Goal: Transaction & Acquisition: Purchase product/service

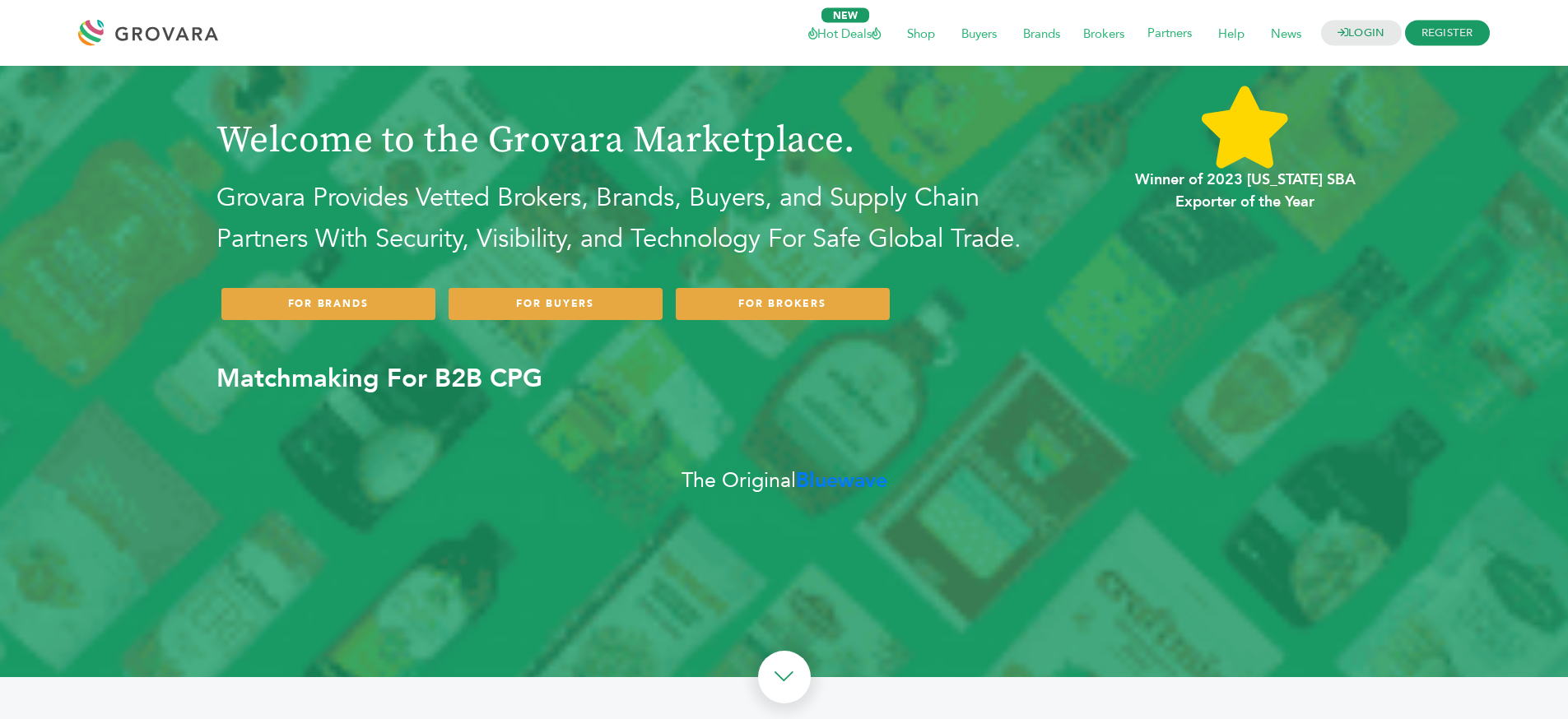
click at [754, 388] on h3 "Matchmaking For B2B CPG" at bounding box center [632, 364] width 832 height 70
click at [808, 471] on b "Bluewave" at bounding box center [842, 481] width 92 height 28
click at [861, 481] on b "Bluewave" at bounding box center [842, 481] width 92 height 28
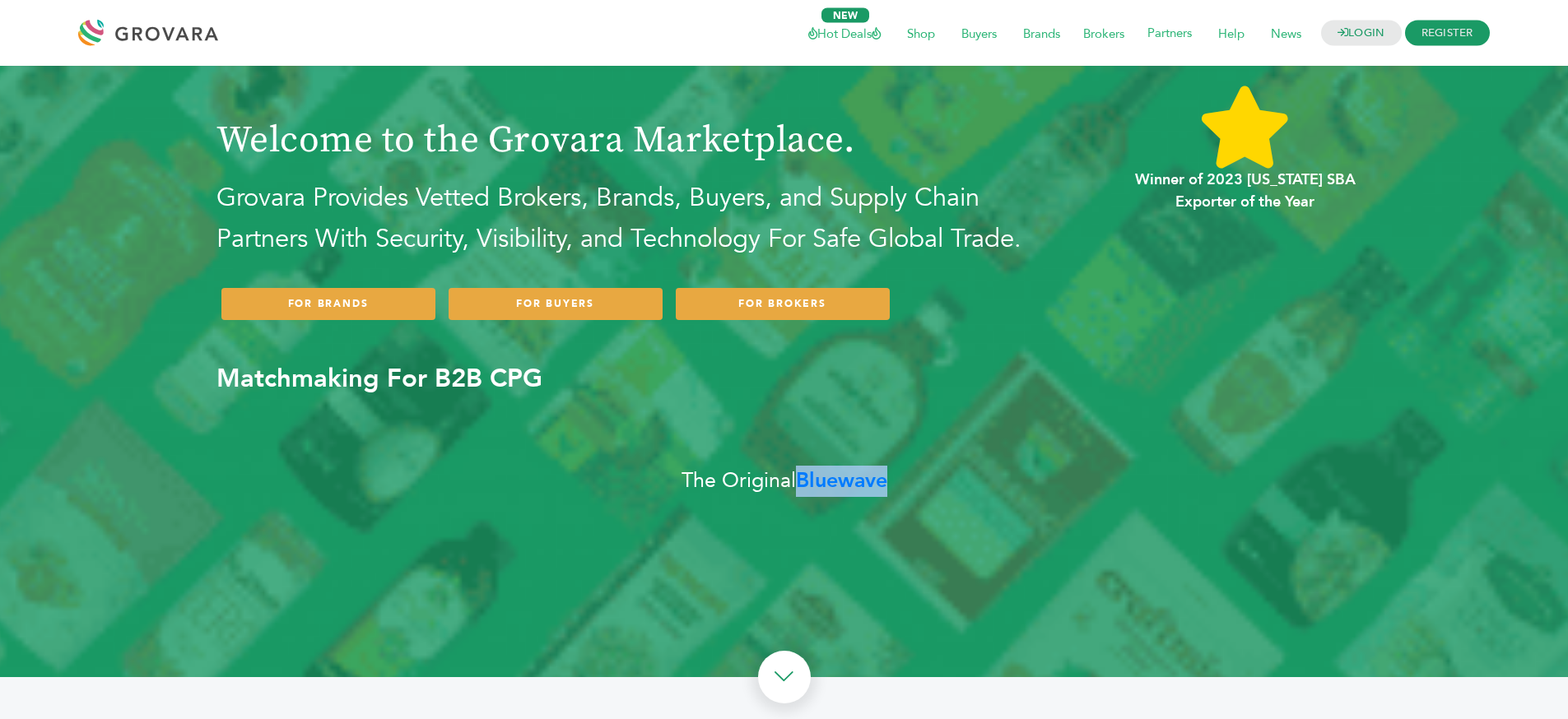
click at [861, 481] on b "Bluewave" at bounding box center [842, 481] width 92 height 28
click at [927, 480] on div "Welcome to the Grovara Marketplace. Grovara Provides Vetted Brokers, Brands, Bu…" at bounding box center [784, 296] width 1152 height 459
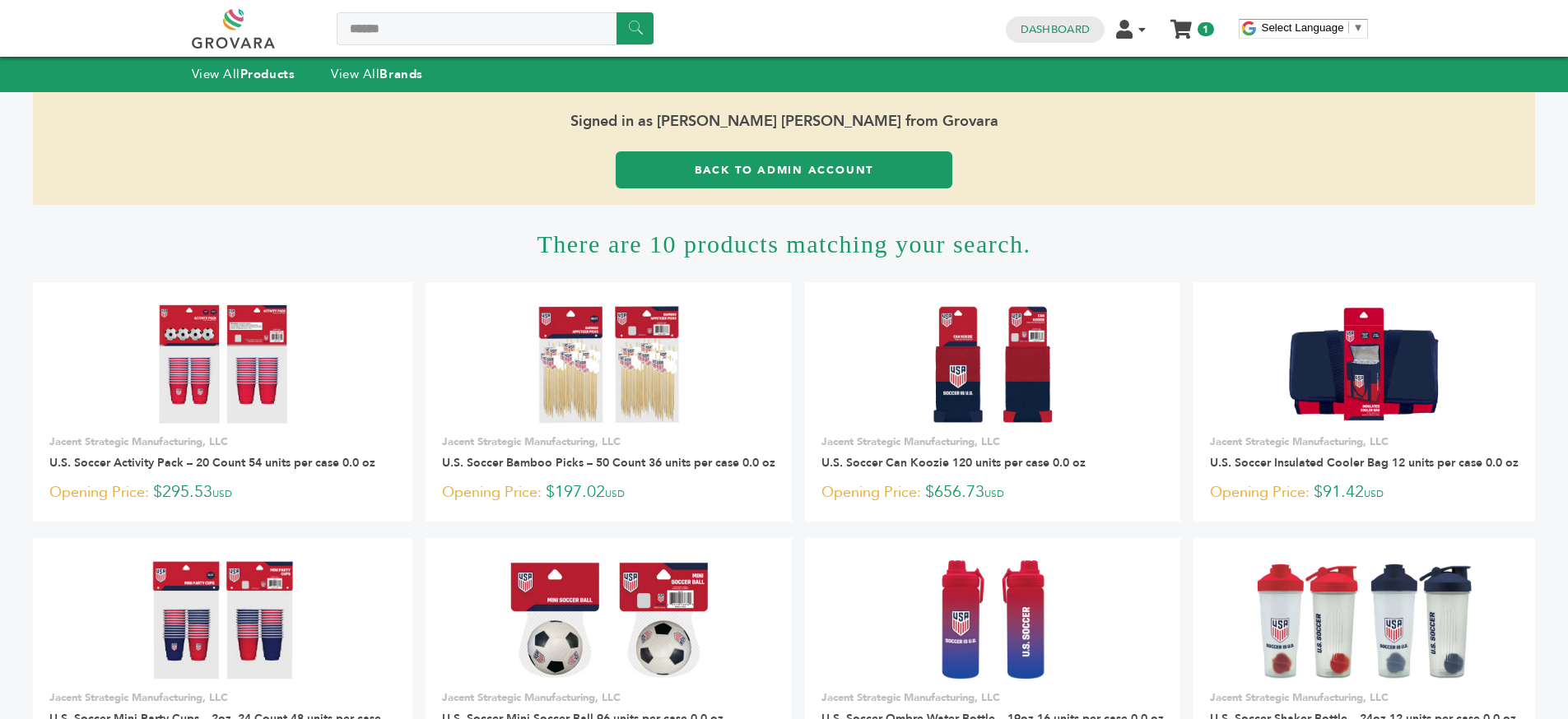
click at [828, 247] on h1 "There are 10 products matching your search." at bounding box center [784, 244] width 1502 height 77
click at [828, 248] on h1 "There are 10 products matching your search." at bounding box center [784, 244] width 1502 height 77
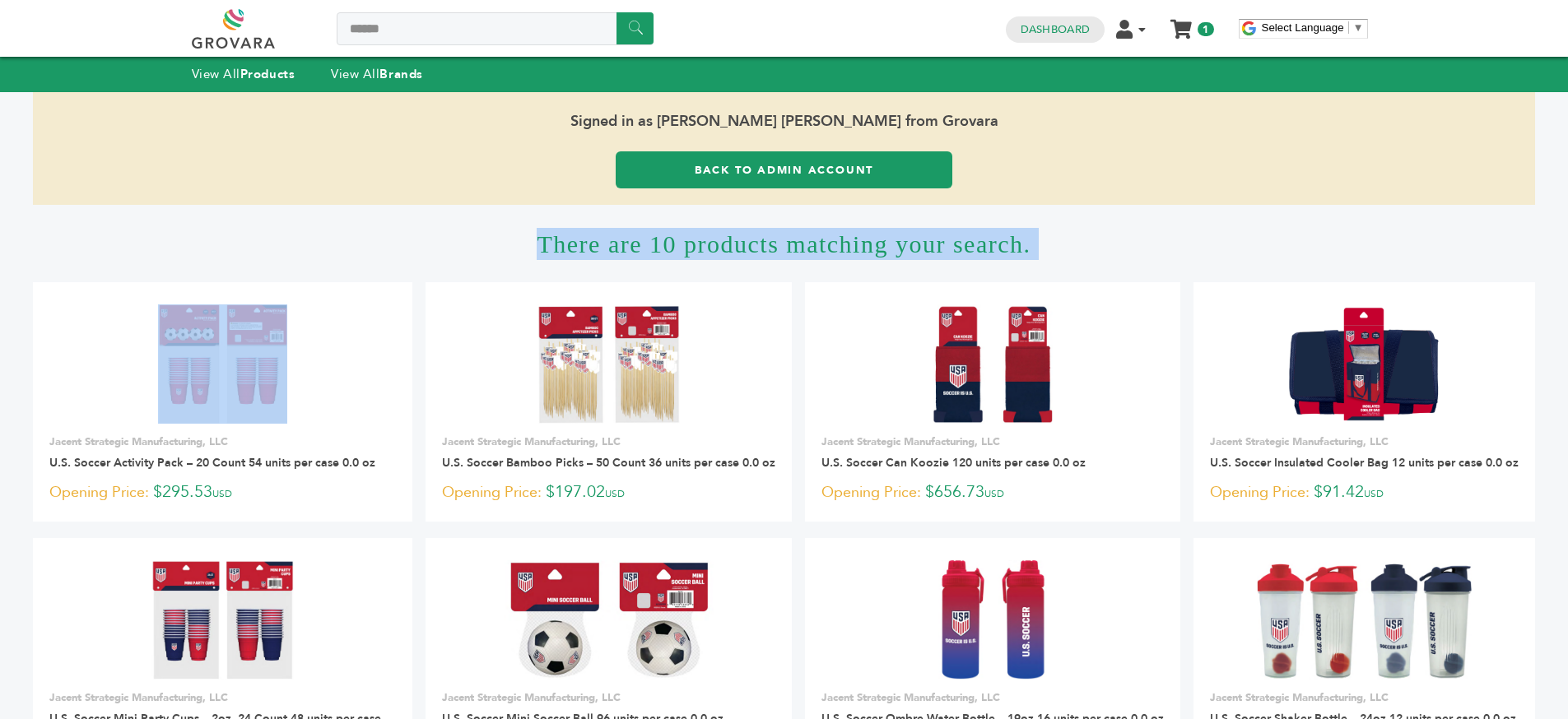
click at [828, 248] on h1 "There are 10 products matching your search." at bounding box center [784, 244] width 1502 height 77
click at [817, 247] on h1 "There are 10 products matching your search." at bounding box center [784, 244] width 1502 height 77
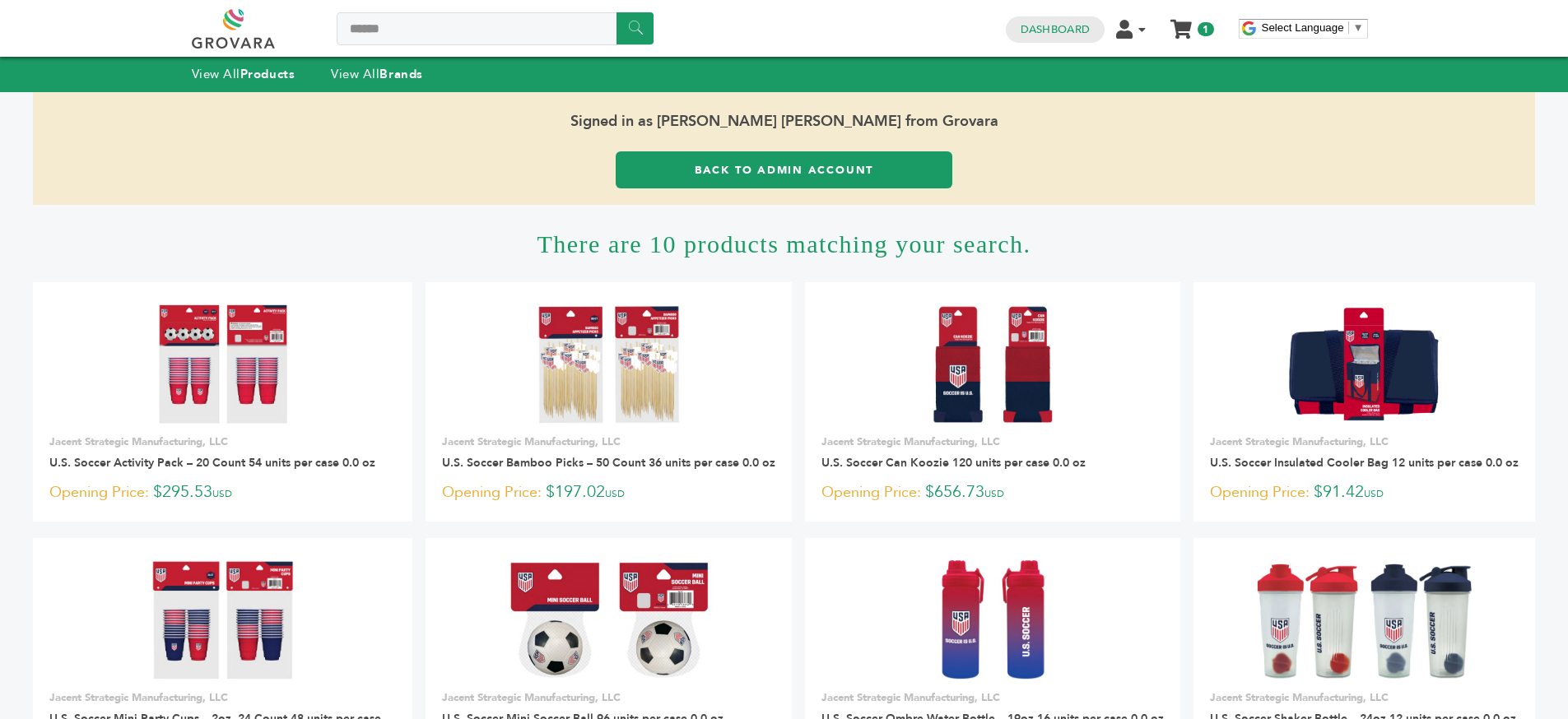
click at [815, 252] on h1 "There are 10 products matching your search." at bounding box center [784, 244] width 1502 height 77
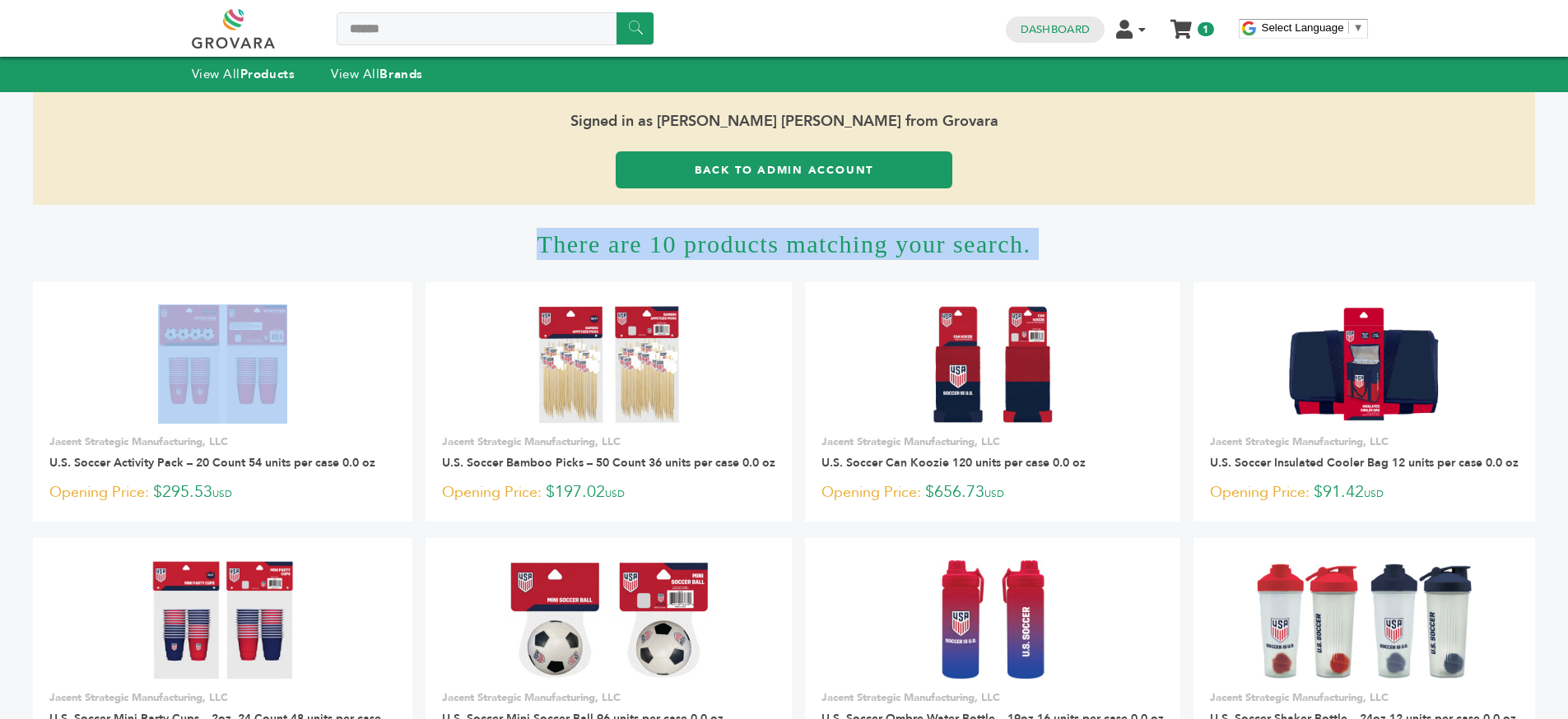
drag, startPoint x: 815, startPoint y: 252, endPoint x: 931, endPoint y: 248, distance: 116.1
click at [815, 251] on h1 "There are 10 products matching your search." at bounding box center [784, 244] width 1502 height 77
click at [1053, 238] on h1 "There are 10 products matching your search." at bounding box center [784, 244] width 1502 height 77
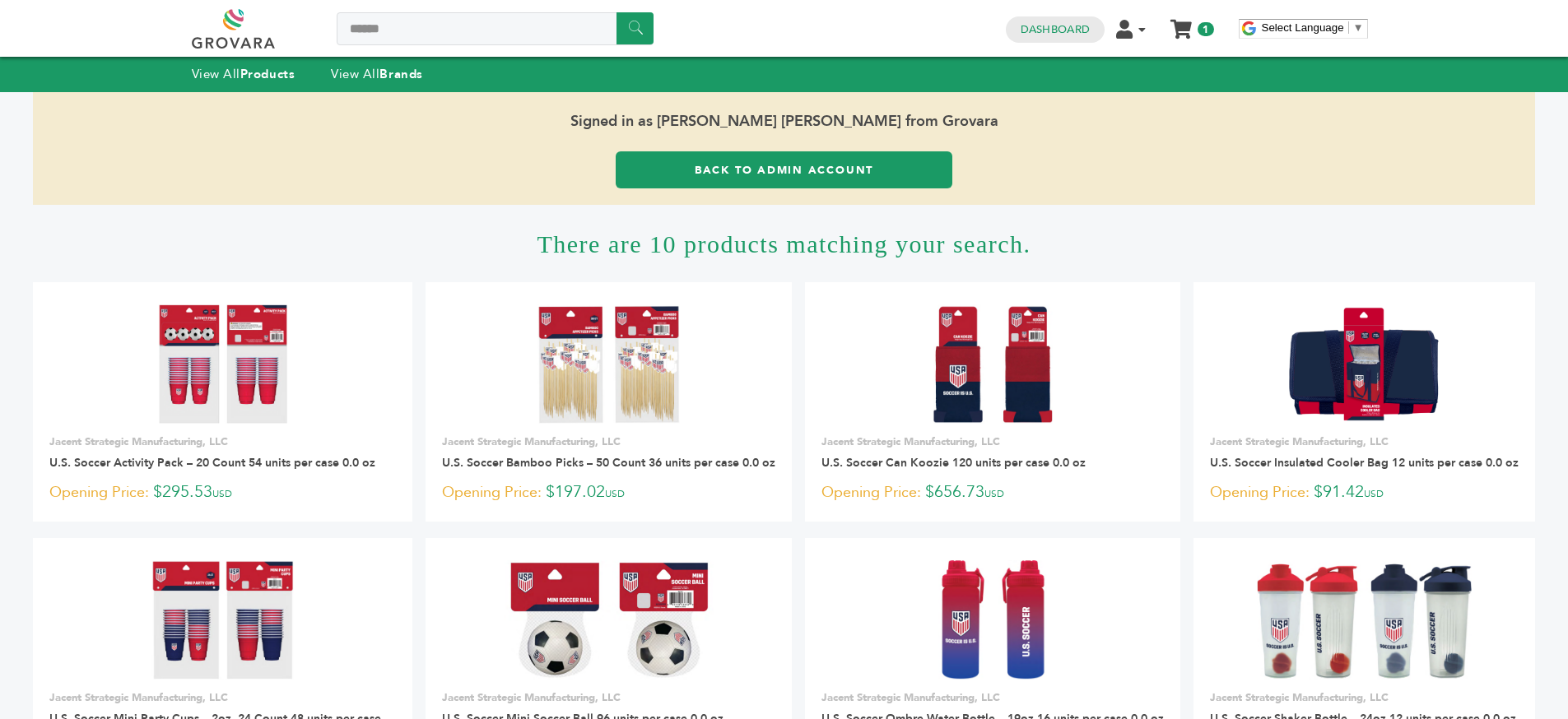
click at [828, 266] on h1 "There are 10 products matching your search." at bounding box center [784, 244] width 1502 height 77
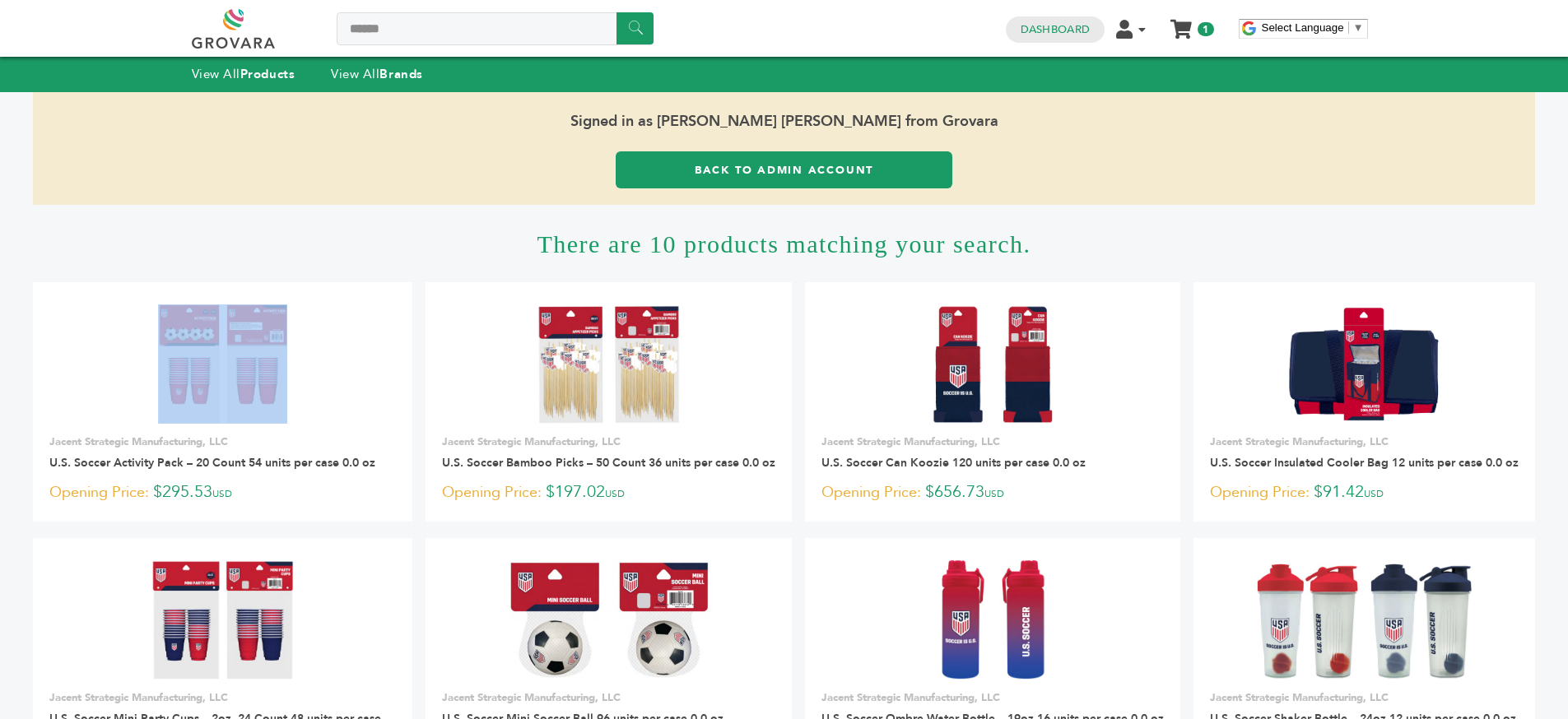
click at [828, 266] on h1 "There are 10 products matching your search." at bounding box center [784, 244] width 1502 height 77
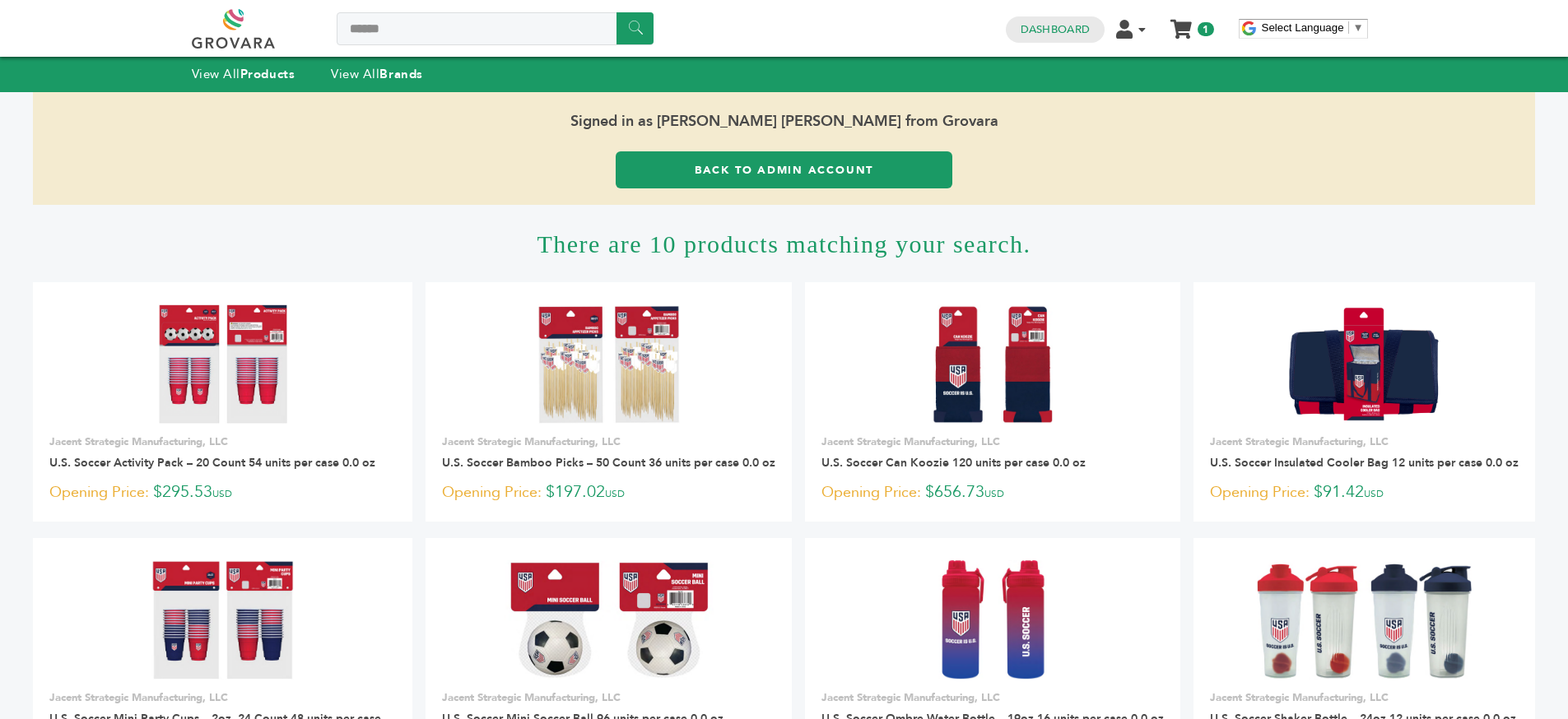
click at [790, 258] on h1 "There are 10 products matching your search." at bounding box center [784, 244] width 1502 height 77
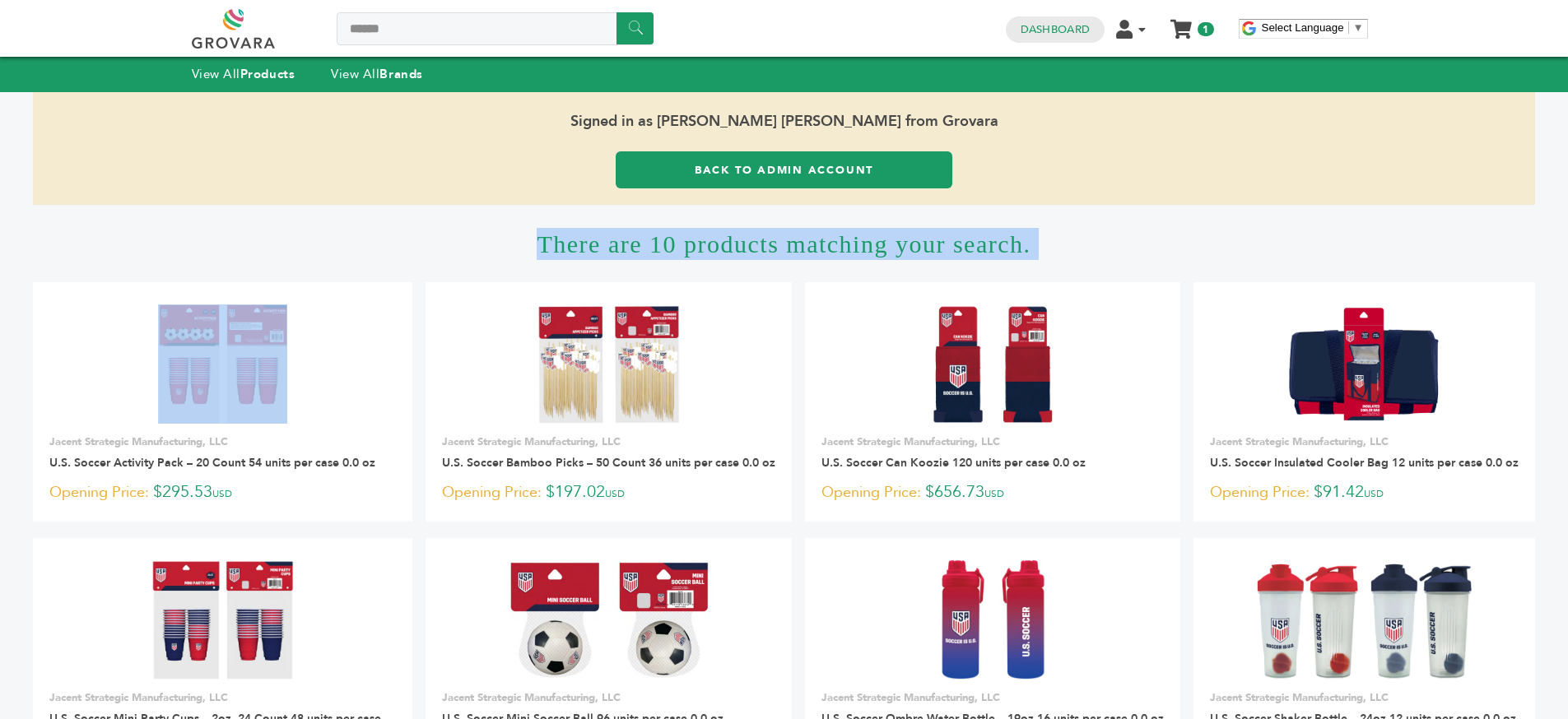
drag, startPoint x: 790, startPoint y: 258, endPoint x: 1013, endPoint y: 346, distance: 239.7
click at [791, 258] on h1 "There are 10 products matching your search." at bounding box center [784, 244] width 1502 height 77
click at [1029, 356] on img at bounding box center [992, 363] width 120 height 119
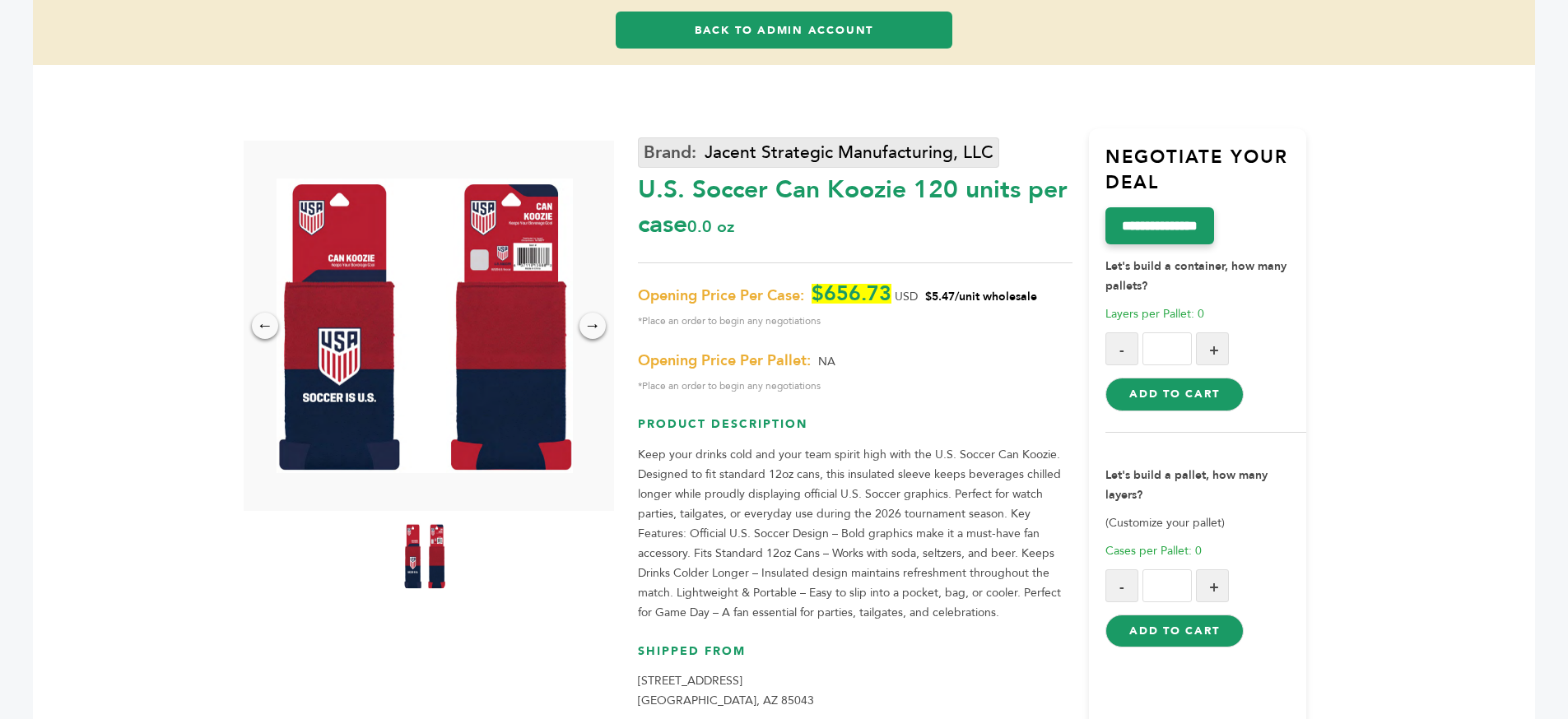
scroll to position [202, 0]
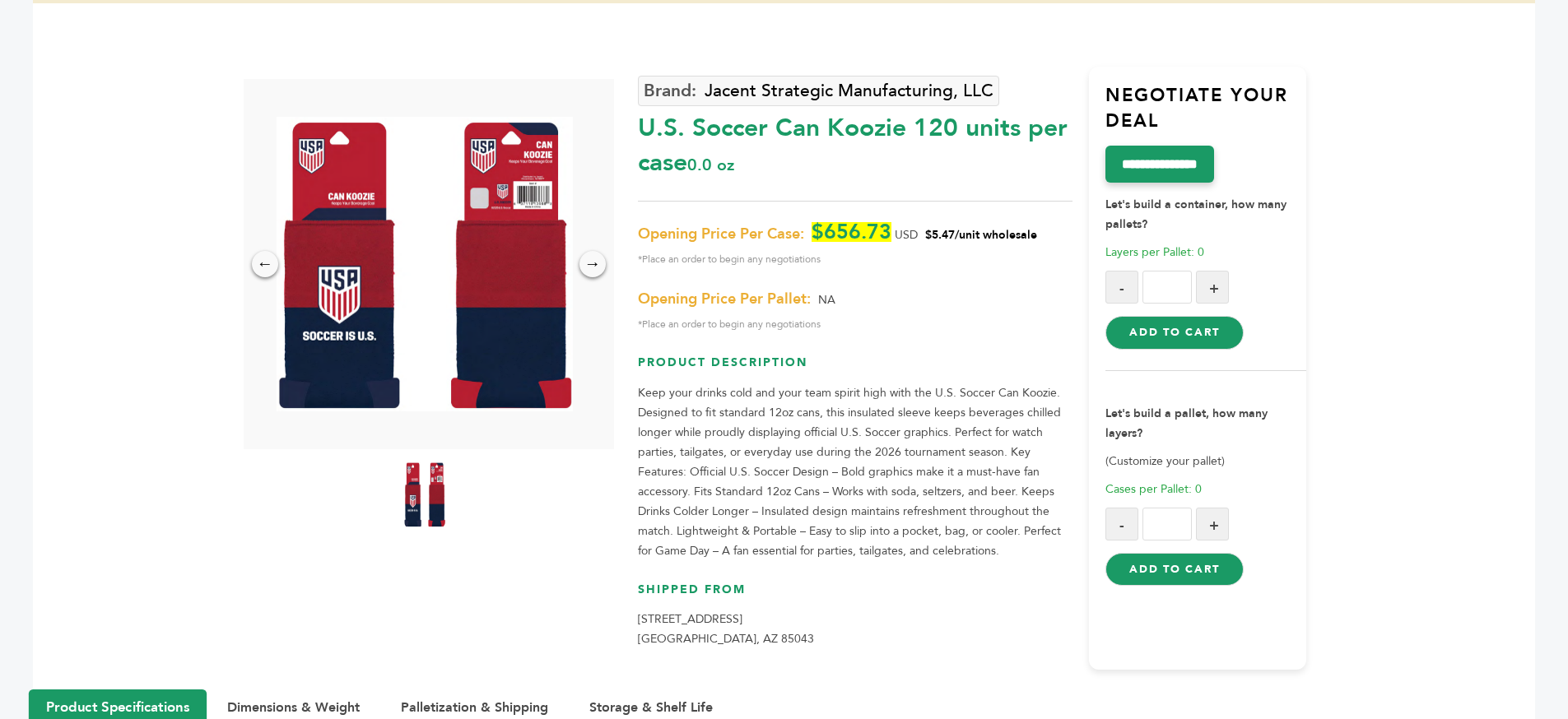
click at [700, 139] on div "U.S. Soccer Can Koozie 120 units per case 0.0 oz" at bounding box center [856, 142] width 435 height 77
click at [700, 138] on div "U.S. Soccer Can Koozie 120 units per case 0.0 oz" at bounding box center [856, 142] width 435 height 77
click at [772, 177] on div "U.S. Soccer Can Koozie 120 units per case 0.0 oz" at bounding box center [856, 142] width 435 height 77
click at [771, 177] on div "U.S. Soccer Can Koozie 120 units per case 0.0 oz" at bounding box center [856, 142] width 435 height 77
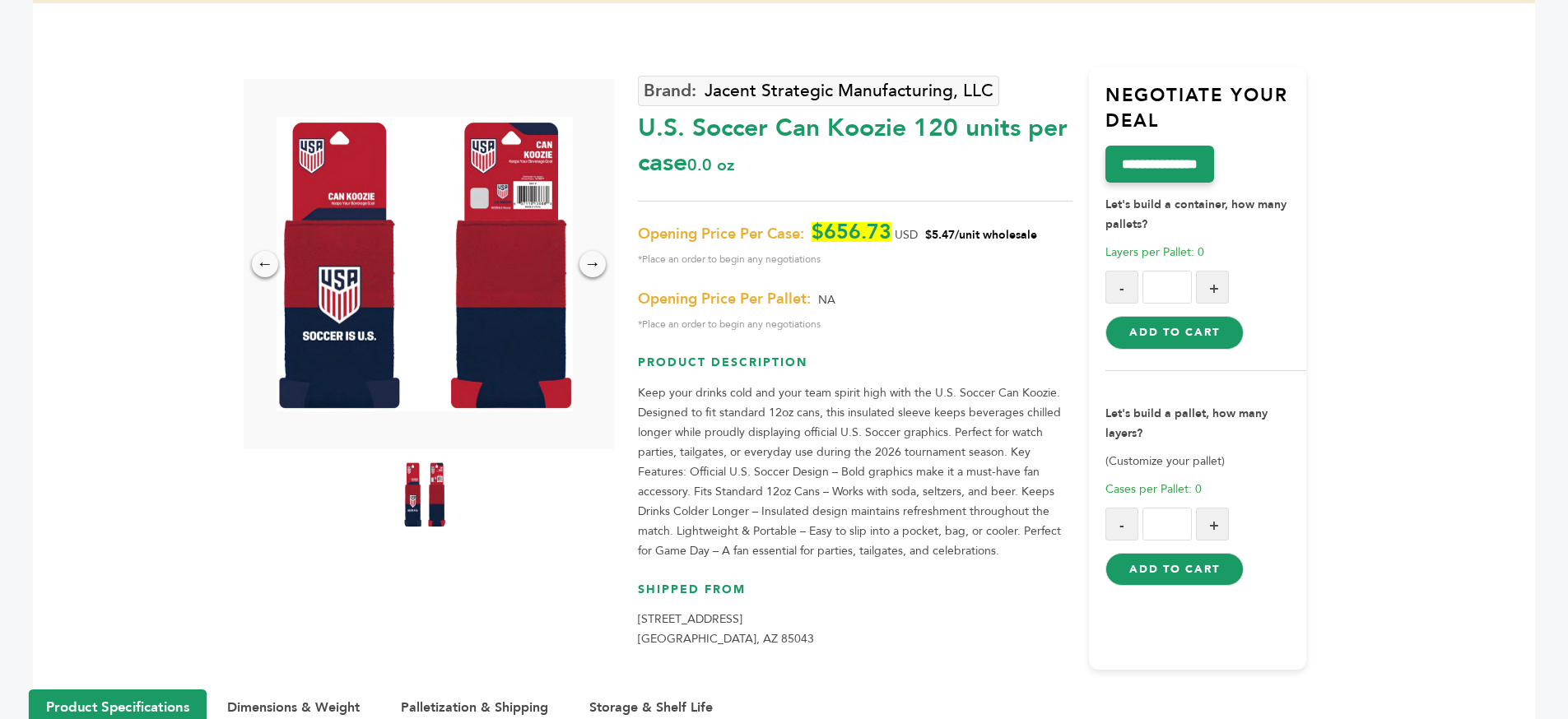
click at [771, 177] on div "U.S. Soccer Can Koozie 120 units per case 0.0 oz" at bounding box center [856, 142] width 435 height 77
click at [909, 160] on div "U.S. Soccer Can Koozie 120 units per case 0.0 oz" at bounding box center [856, 142] width 435 height 77
click at [904, 161] on div "U.S. Soccer Can Koozie 120 units per case 0.0 oz" at bounding box center [856, 142] width 435 height 77
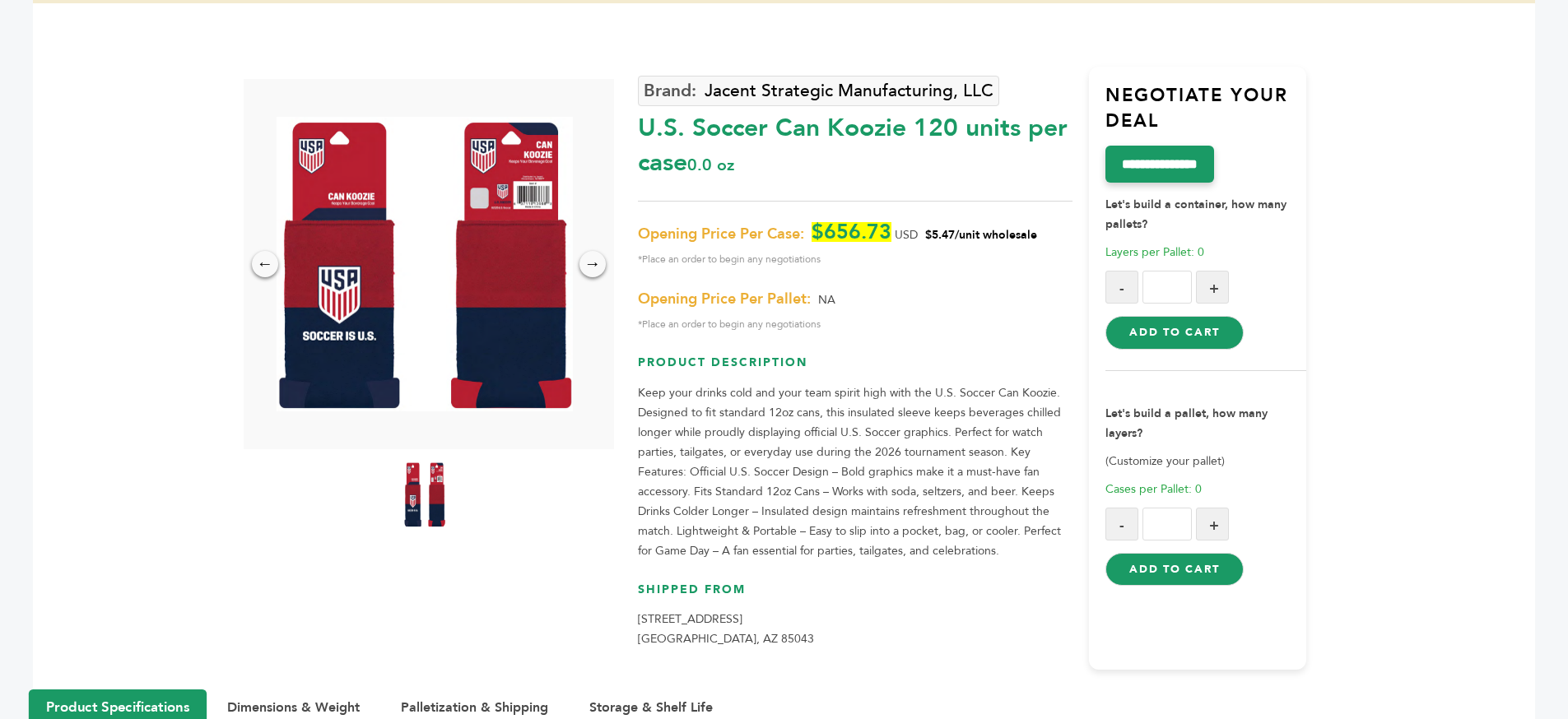
click at [904, 161] on div "U.S. Soccer Can Koozie 120 units per case 0.0 oz" at bounding box center [856, 142] width 435 height 77
click at [847, 162] on div "U.S. Soccer Can Koozie 120 units per case 0.0 oz" at bounding box center [856, 142] width 435 height 77
click at [886, 223] on span "$656.73" at bounding box center [851, 231] width 80 height 19
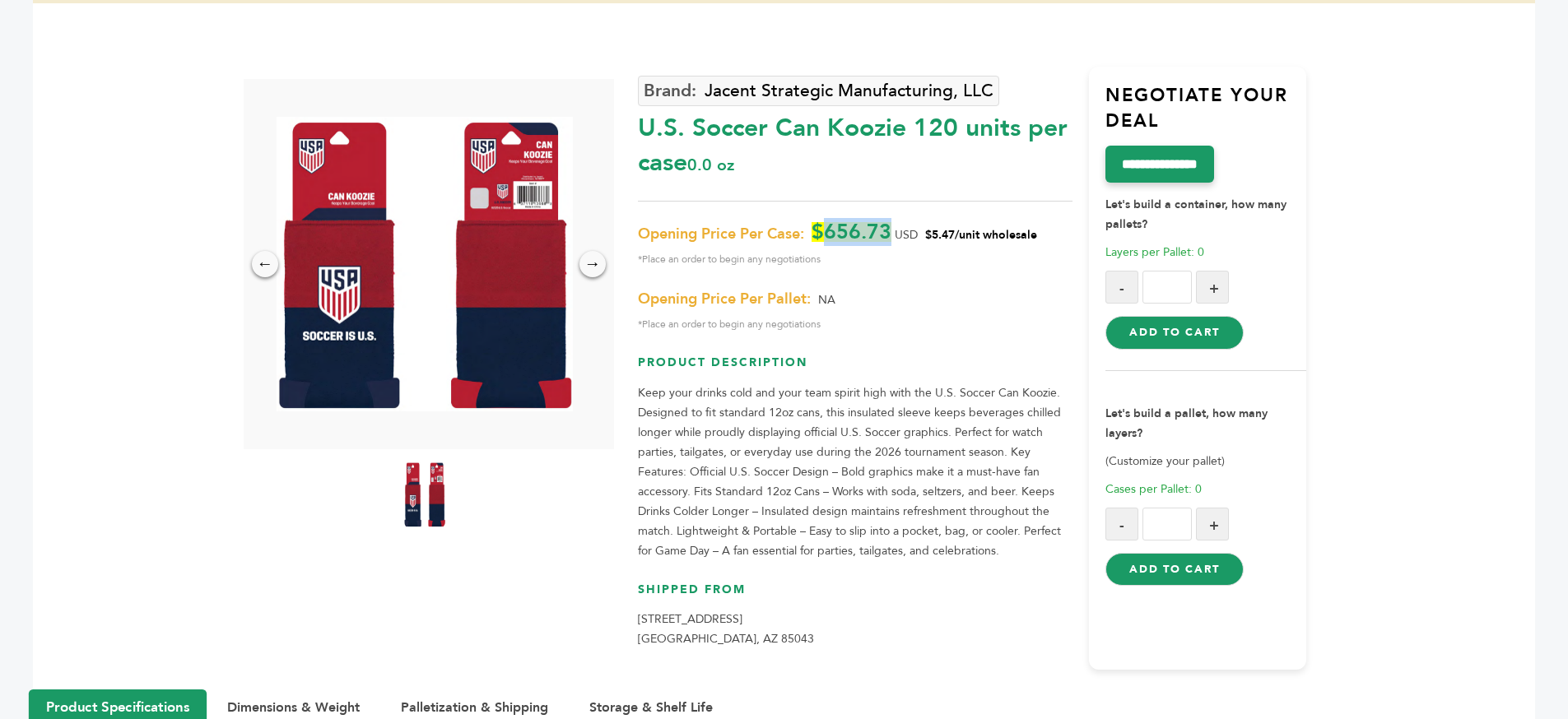
click at [886, 223] on span "$656.73" at bounding box center [851, 231] width 80 height 19
click at [921, 239] on p "Opening Price Per Case: $656.73 USD $5.47/unit wholesale *Place an order to beg…" at bounding box center [856, 245] width 435 height 47
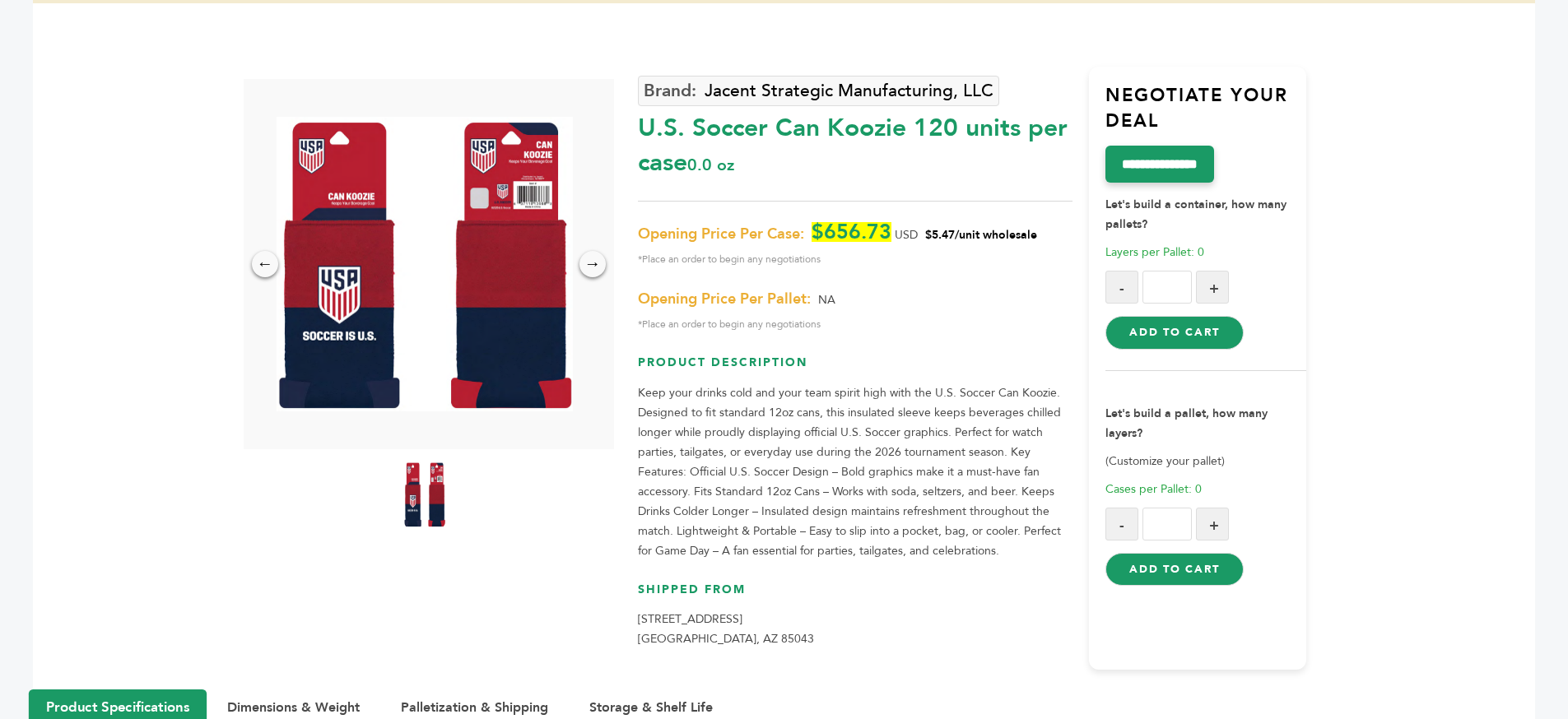
click at [838, 260] on span "*Place an order to begin any negotiations" at bounding box center [856, 259] width 435 height 19
click at [772, 283] on div "Opening Price Per Case: $656.73 USD $5.47/unit wholesale *Place an order to beg…" at bounding box center [856, 277] width 435 height 112
click at [887, 285] on div "Opening Price Per Case: $656.73 USD $5.47/unit wholesale *Place an order to beg…" at bounding box center [856, 277] width 435 height 112
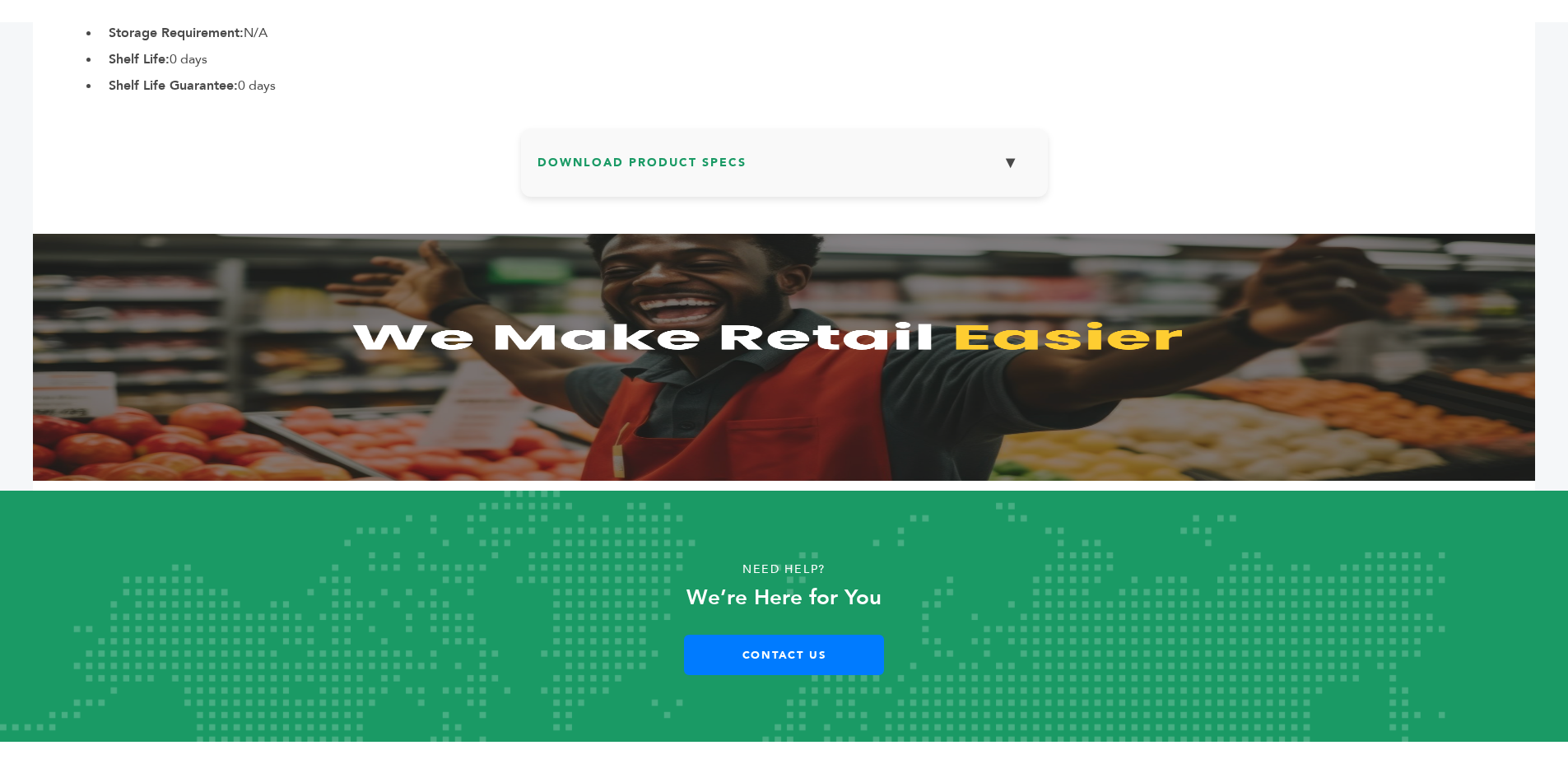
scroll to position [1371, 0]
